Goal: Find specific page/section: Find specific page/section

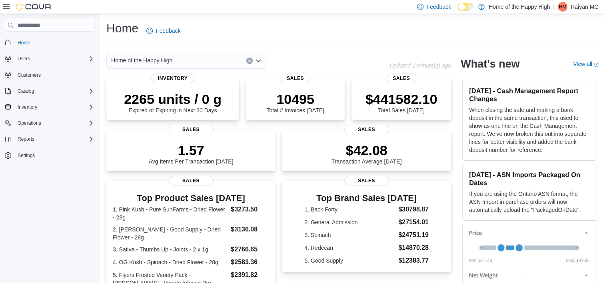
click at [92, 58] on icon "Complex example" at bounding box center [91, 59] width 6 height 6
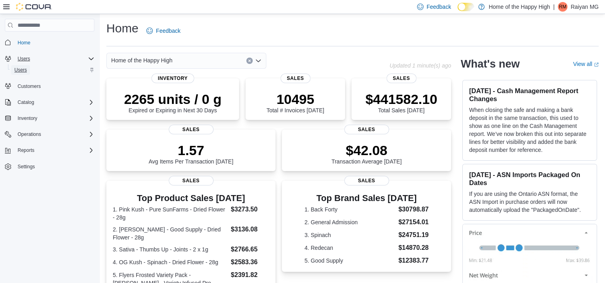
click at [21, 67] on span "Users" at bounding box center [20, 70] width 12 height 6
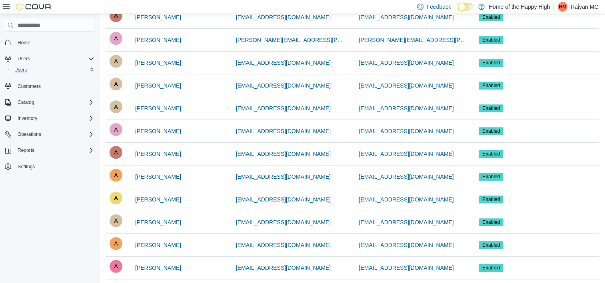
scroll to position [515, 0]
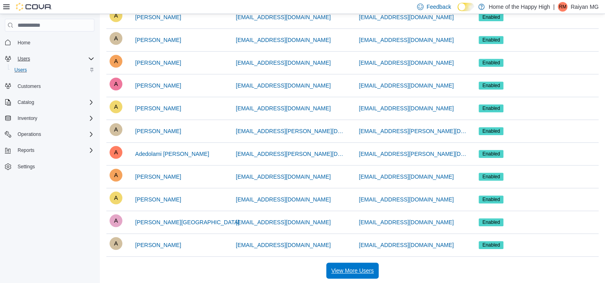
click at [349, 272] on span "View More Users" at bounding box center [352, 271] width 42 height 8
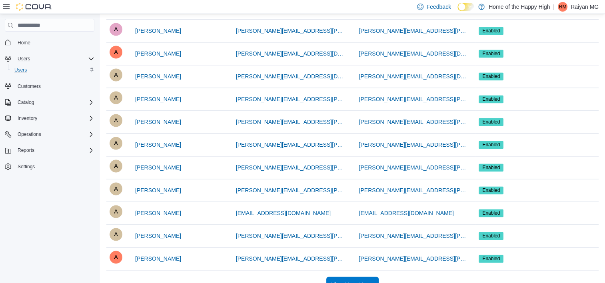
scroll to position [1197, 0]
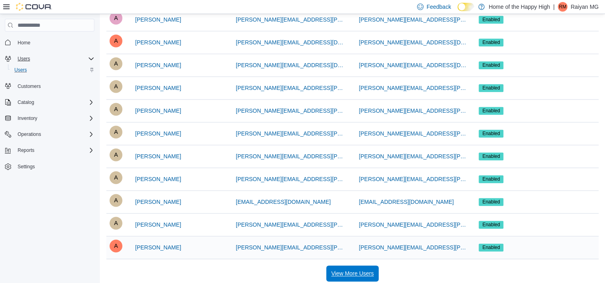
drag, startPoint x: 349, startPoint y: 264, endPoint x: 334, endPoint y: 253, distance: 18.0
click at [349, 266] on span "View More Users" at bounding box center [352, 274] width 42 height 16
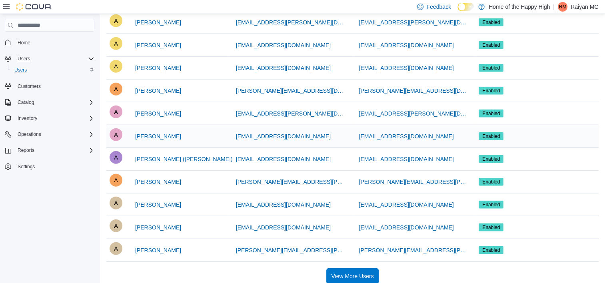
scroll to position [1879, 0]
click at [368, 272] on span "View More Users" at bounding box center [352, 276] width 42 height 8
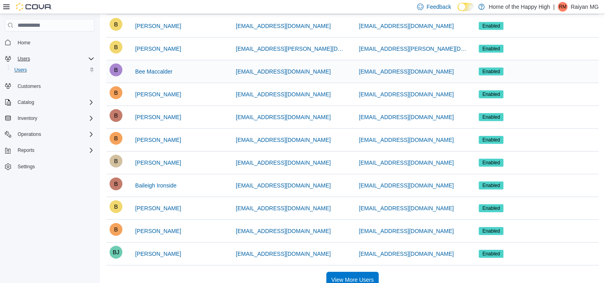
scroll to position [2560, 0]
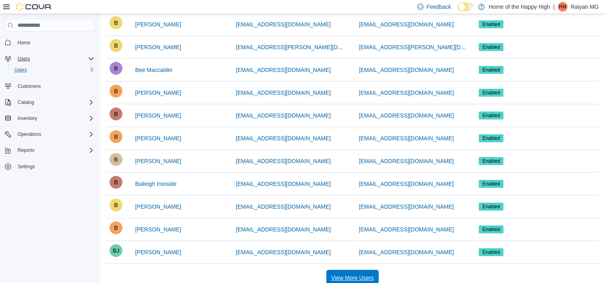
click at [362, 274] on span "View More Users" at bounding box center [352, 278] width 42 height 8
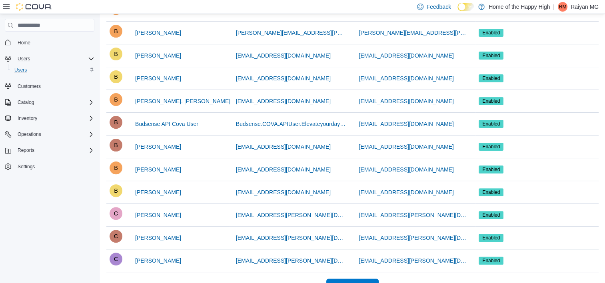
scroll to position [3242, 0]
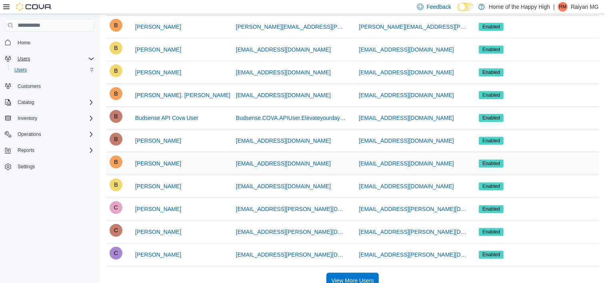
click at [364, 277] on span "View More Users" at bounding box center [352, 281] width 42 height 8
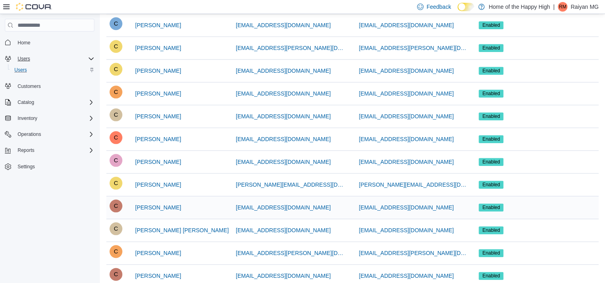
scroll to position [3923, 0]
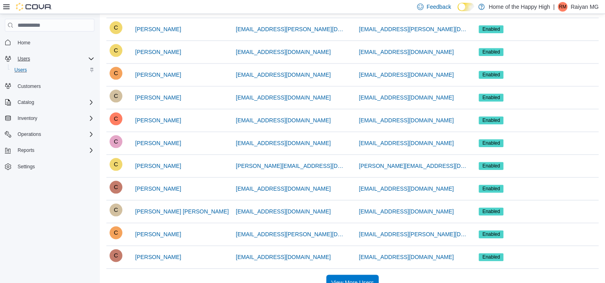
click at [360, 279] on span "View More Users" at bounding box center [352, 283] width 42 height 8
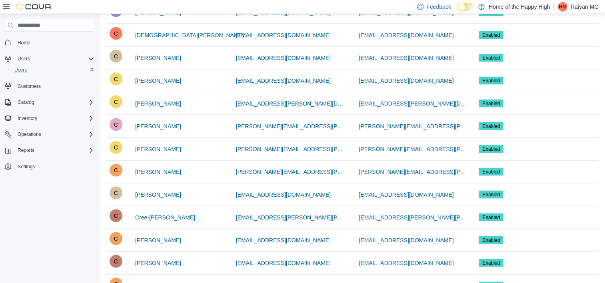
scroll to position [4605, 0]
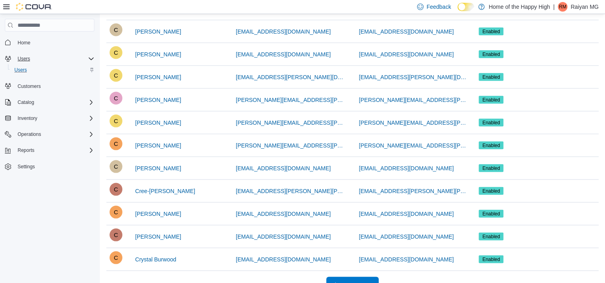
click at [354, 281] on span "View More Users" at bounding box center [352, 285] width 42 height 8
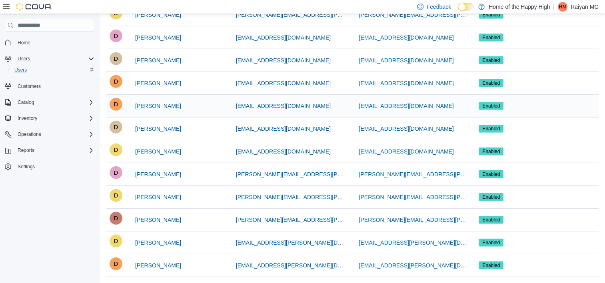
scroll to position [5287, 0]
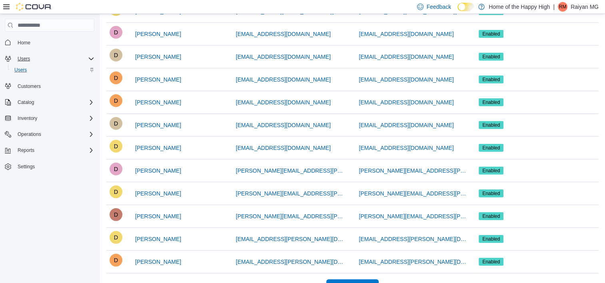
click at [352, 283] on span "View More Users" at bounding box center [352, 288] width 42 height 8
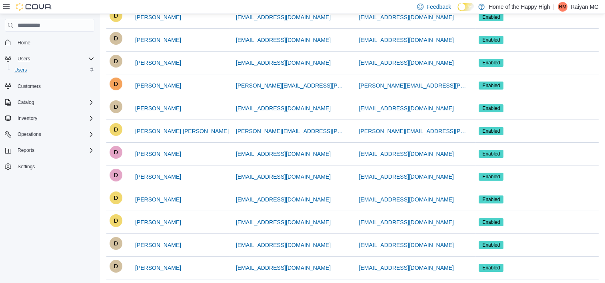
scroll to position [5968, 0]
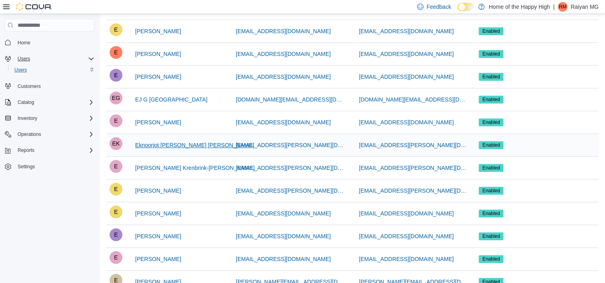
scroll to position [6650, 0]
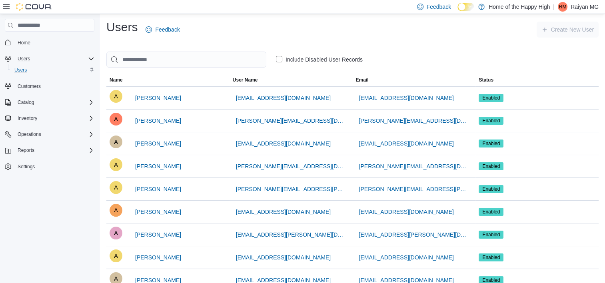
scroll to position [0, 0]
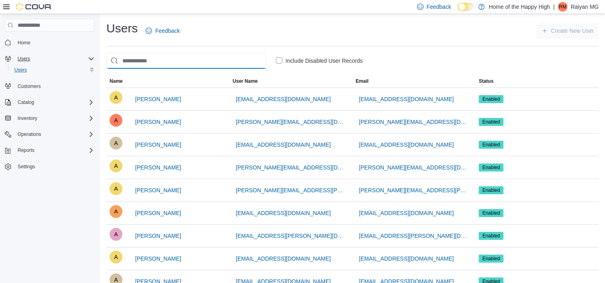
click at [186, 61] on input "search" at bounding box center [186, 61] width 160 height 16
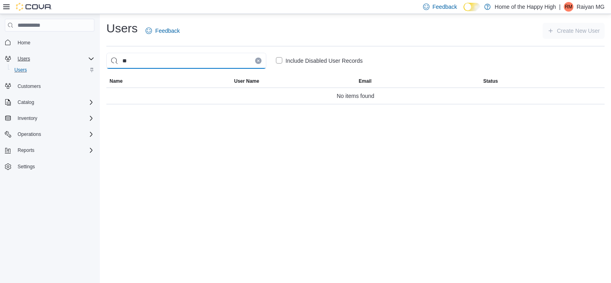
type input "*"
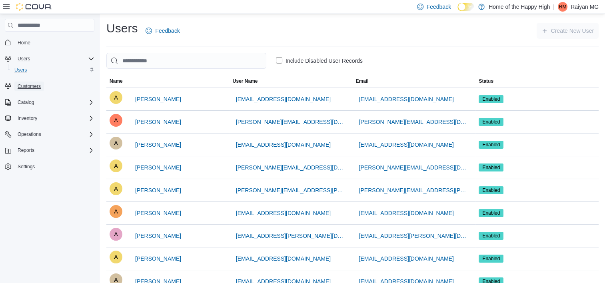
click at [28, 90] on span "Customers" at bounding box center [29, 87] width 23 height 10
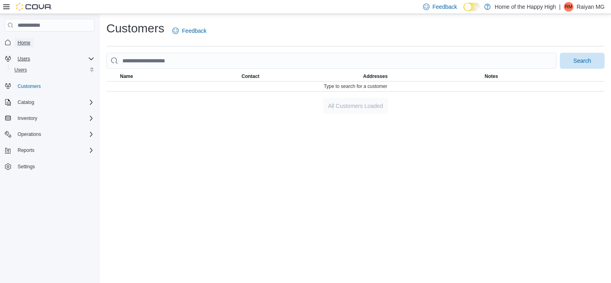
click at [24, 44] on span "Home" at bounding box center [24, 43] width 13 height 6
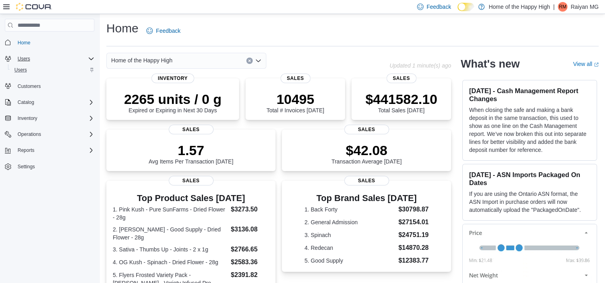
click at [259, 61] on icon "Open list of options" at bounding box center [258, 61] width 6 height 6
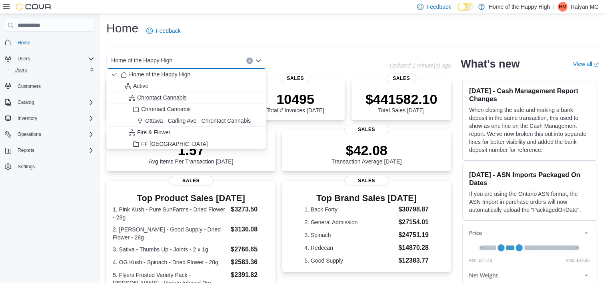
click at [172, 97] on span "Chrontact Cannabis" at bounding box center [162, 98] width 50 height 8
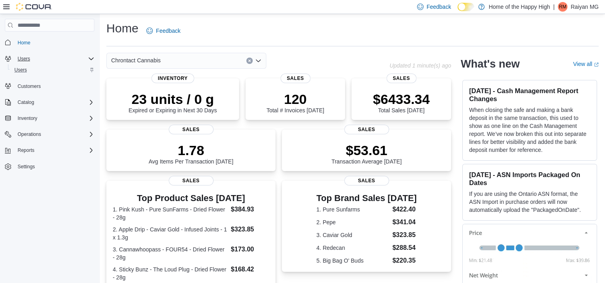
click at [259, 62] on icon "Open list of options" at bounding box center [258, 61] width 6 height 6
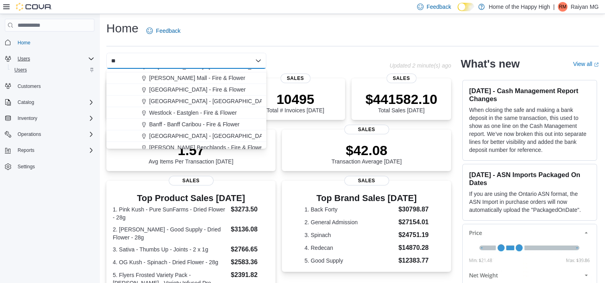
scroll to position [13, 0]
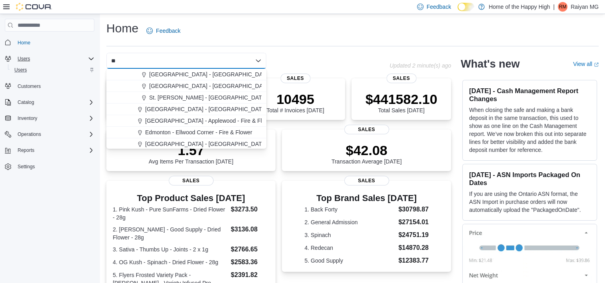
type input "*"
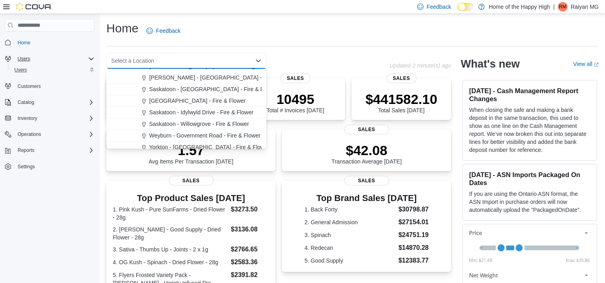
scroll to position [960, 0]
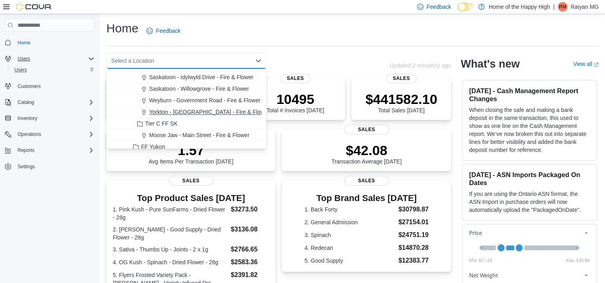
click at [214, 108] on span "Yorkton - York Station - Fire & Flower" at bounding box center [209, 112] width 120 height 8
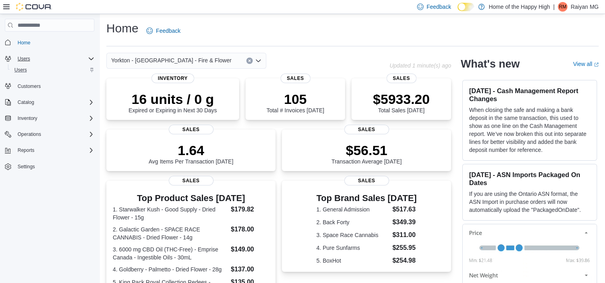
click at [248, 59] on button "Clear input" at bounding box center [249, 61] width 6 height 6
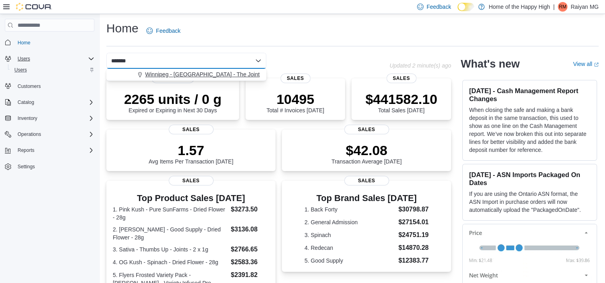
type input "*******"
click at [189, 74] on span "Winnipeg - Corydon - The Joint" at bounding box center [202, 74] width 114 height 8
